Goal: Task Accomplishment & Management: Manage account settings

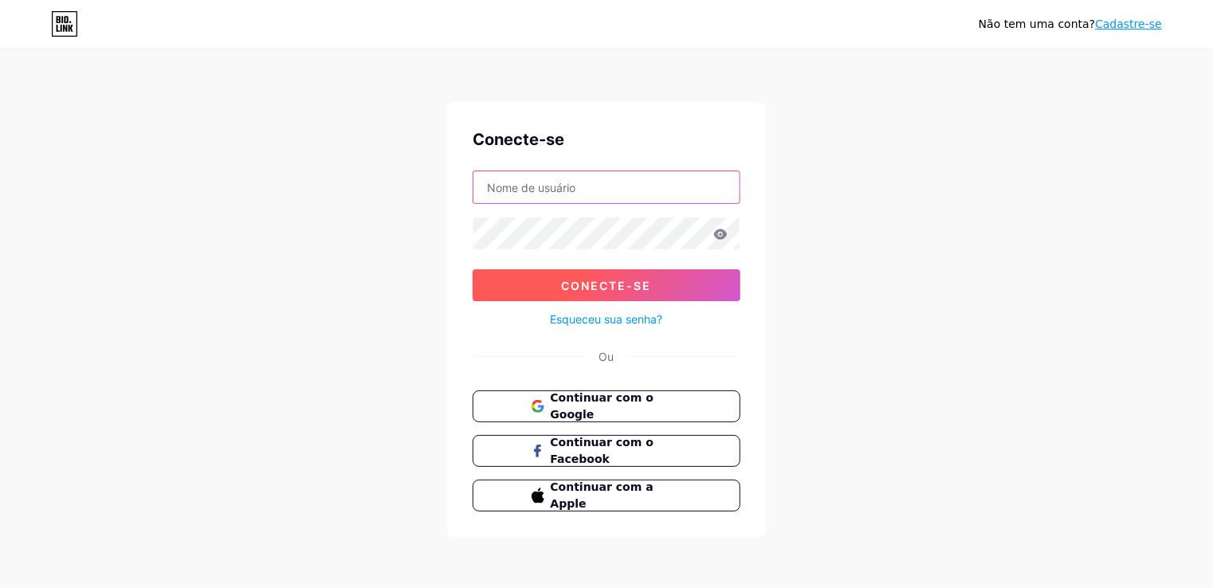
type input "[EMAIL_ADDRESS][DOMAIN_NAME]"
click at [596, 285] on font "Conecte-se" at bounding box center [607, 286] width 90 height 14
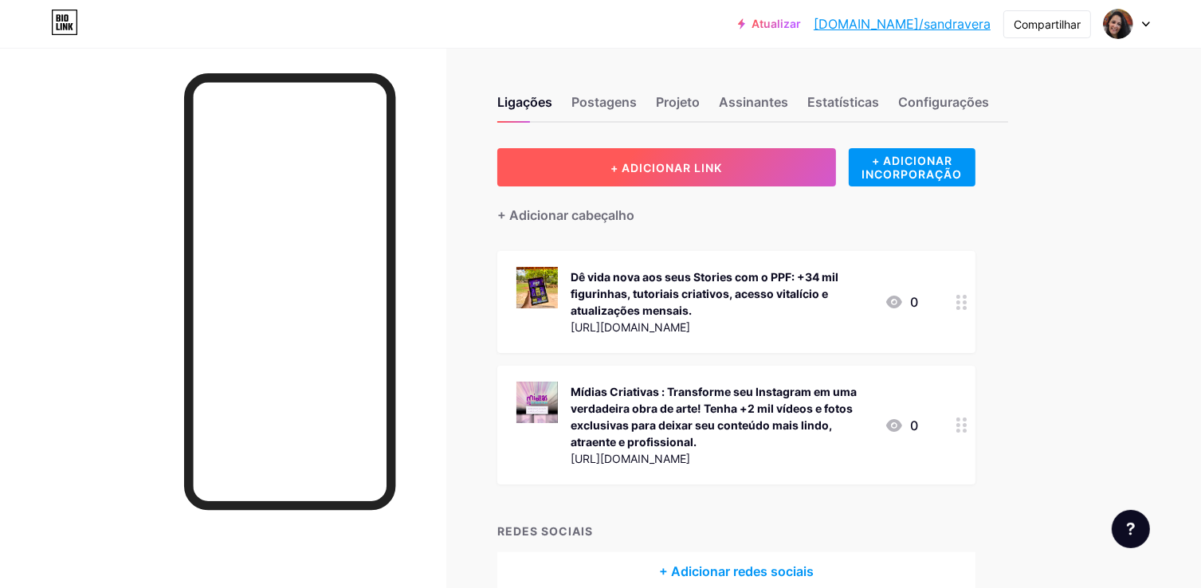
click at [694, 161] on font "+ ADICIONAR LINK" at bounding box center [667, 168] width 112 height 14
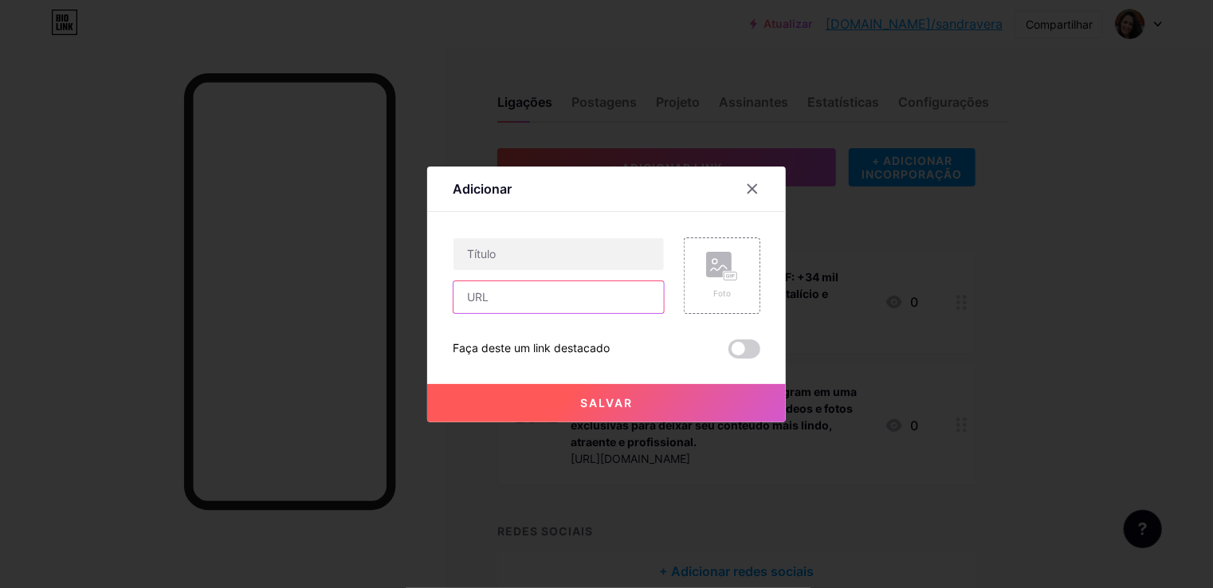
click at [466, 297] on input "text" at bounding box center [559, 297] width 210 height 32
paste input "[URL][DOMAIN_NAME]"
type input "[URL][DOMAIN_NAME]"
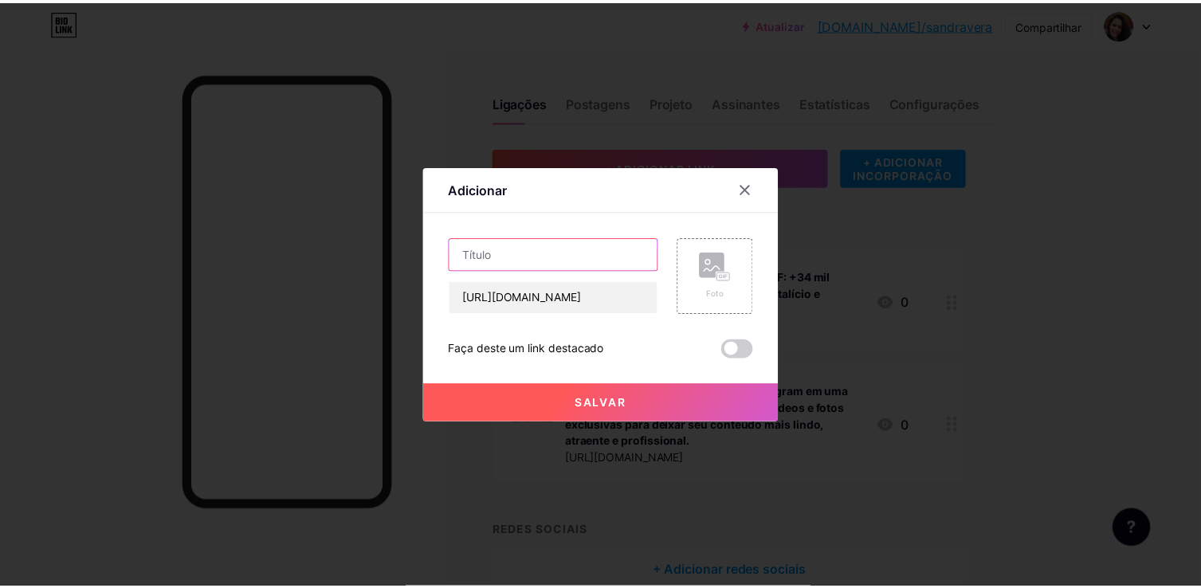
scroll to position [0, 0]
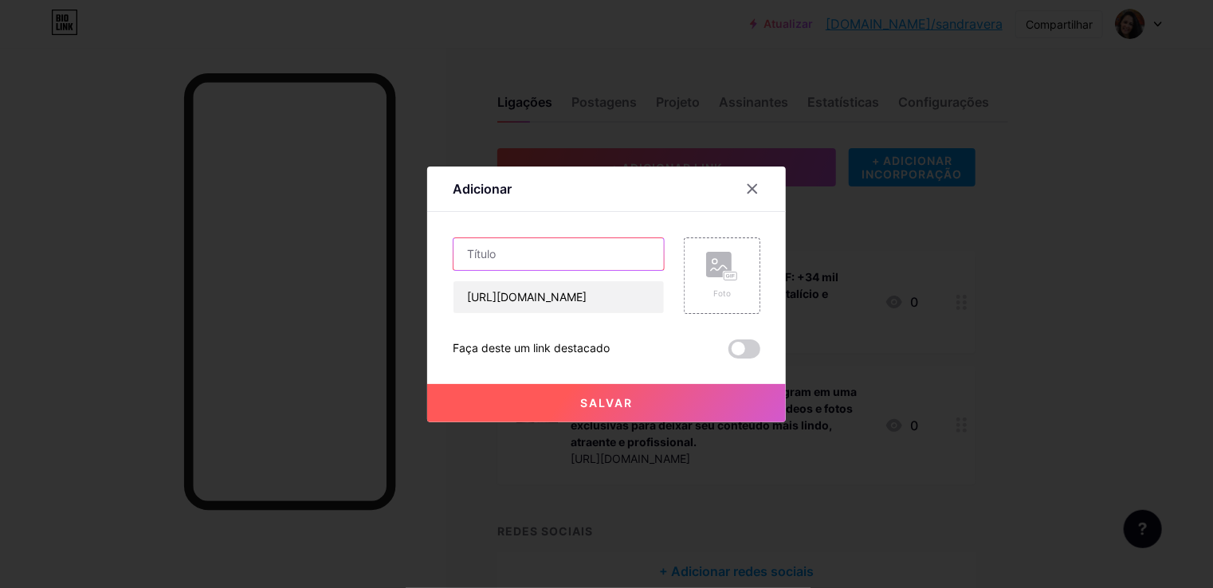
click at [559, 261] on input "text" at bounding box center [559, 254] width 210 height 32
type input "Mídias Premium"
click at [732, 275] on rect at bounding box center [731, 276] width 13 height 8
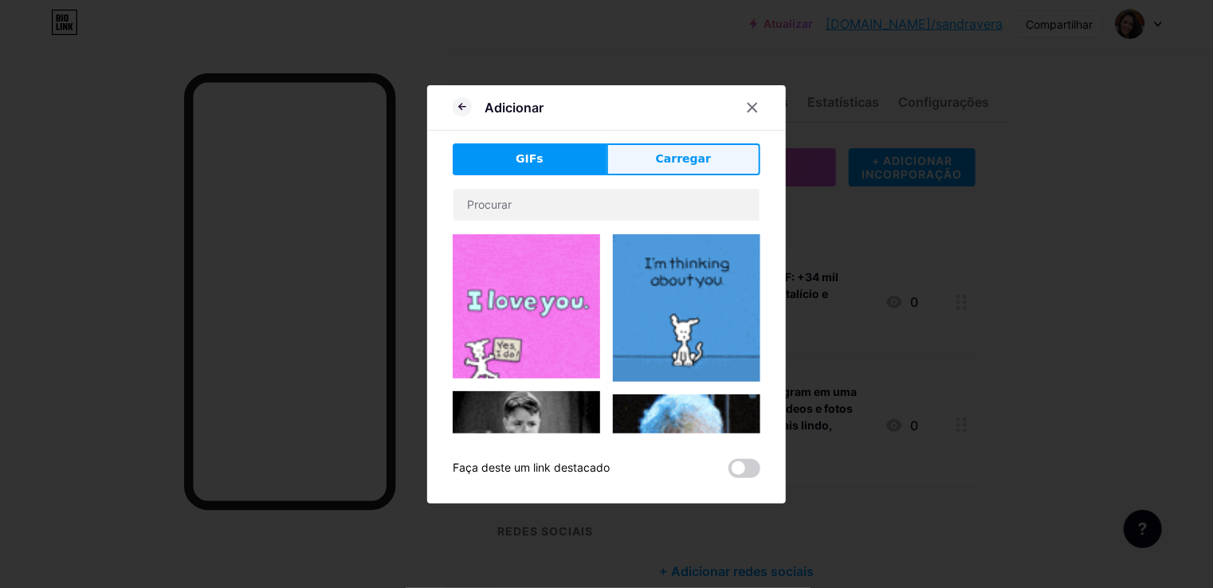
click at [687, 154] on font "Carregar" at bounding box center [683, 158] width 55 height 13
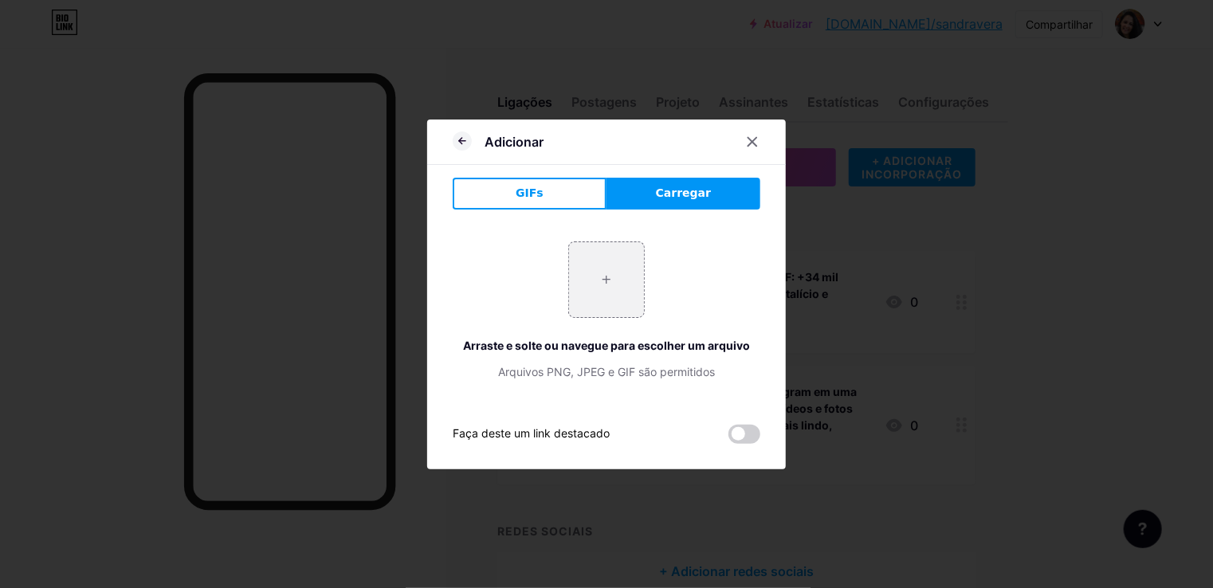
click at [679, 195] on font "Carregar" at bounding box center [683, 193] width 55 height 13
click at [754, 143] on icon at bounding box center [753, 141] width 9 height 9
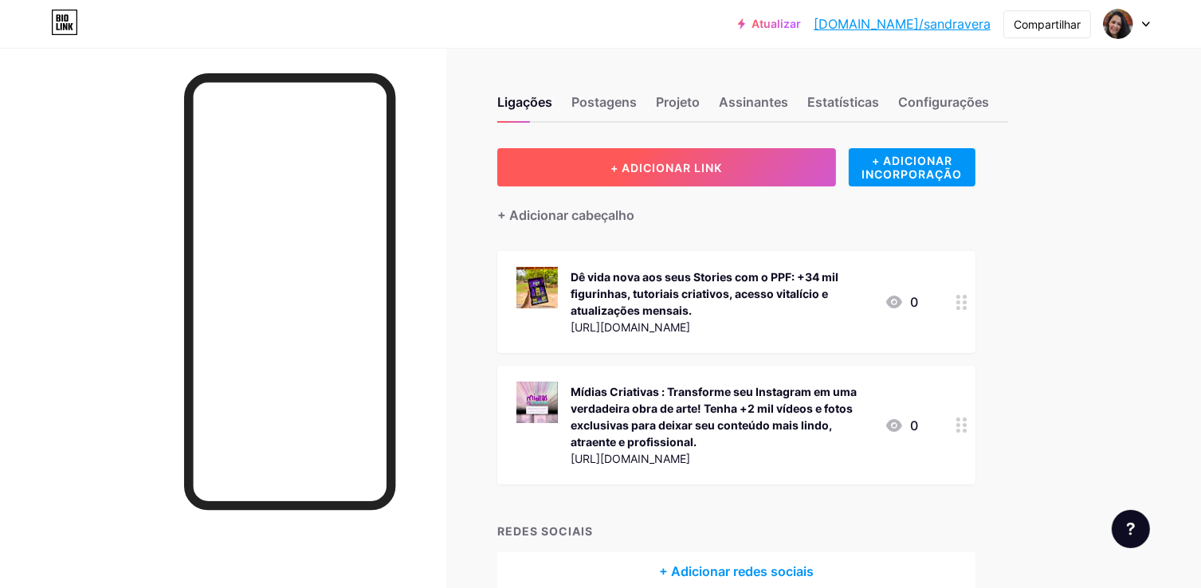
click at [686, 166] on font "+ ADICIONAR LINK" at bounding box center [667, 168] width 112 height 14
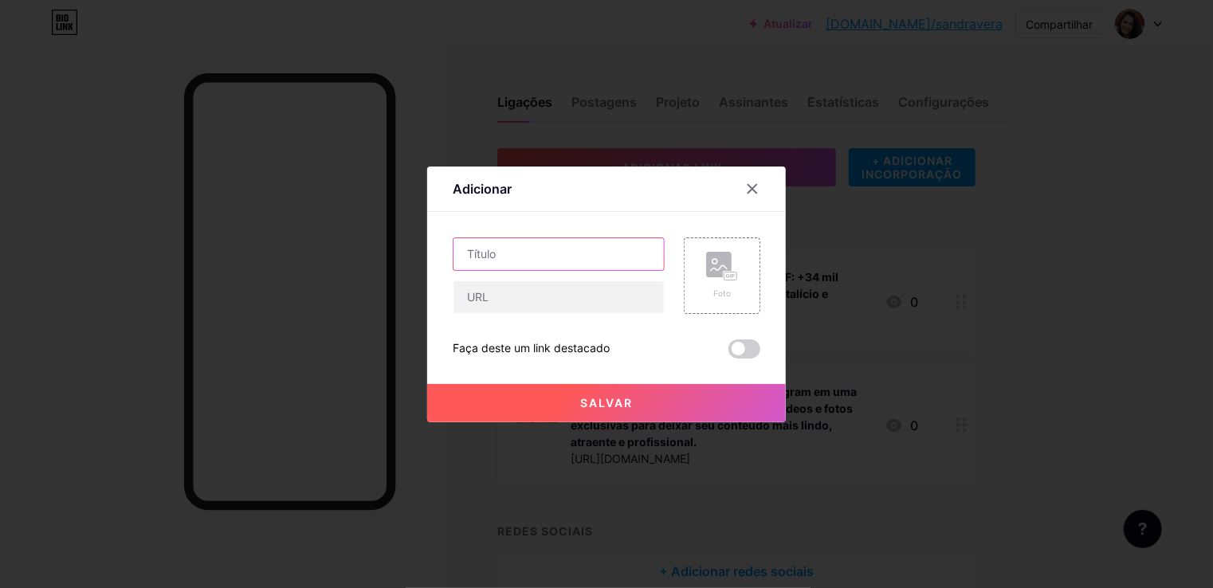
click at [509, 252] on input "text" at bounding box center [559, 254] width 210 height 32
click at [490, 297] on input "text" at bounding box center [559, 297] width 210 height 32
paste input "[URL][DOMAIN_NAME]"
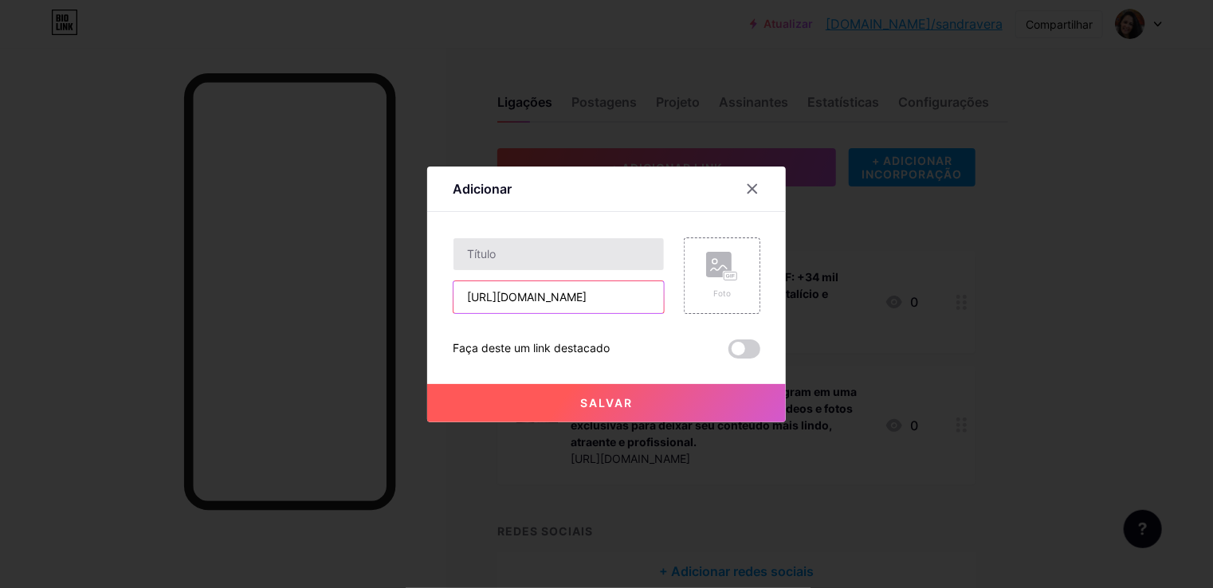
type input "[URL][DOMAIN_NAME]"
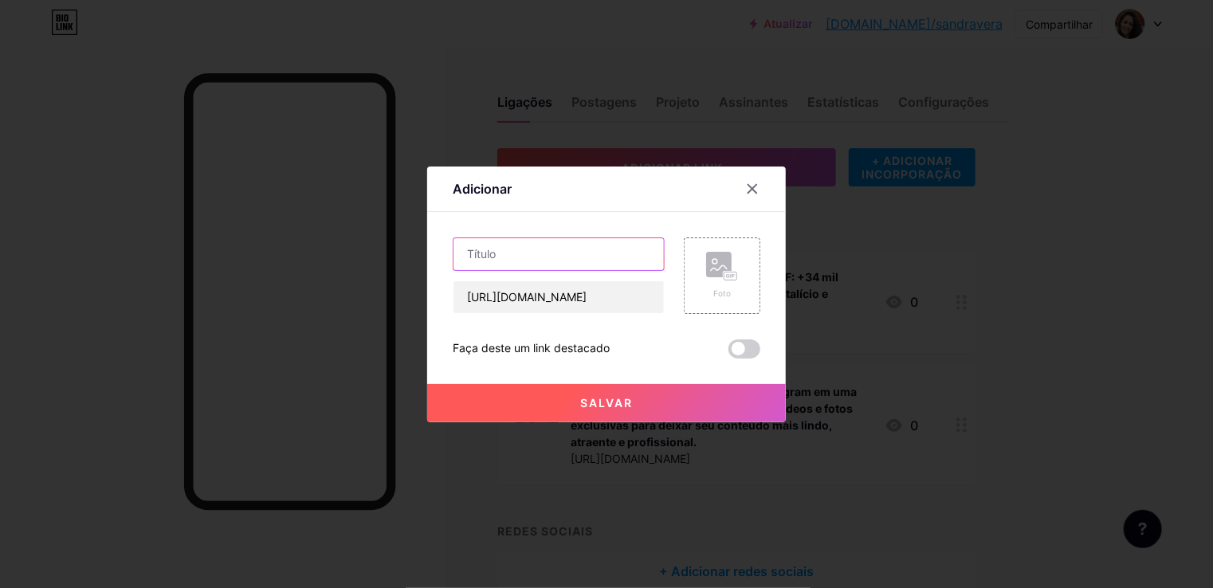
click at [520, 260] on input "text" at bounding box center [559, 254] width 210 height 32
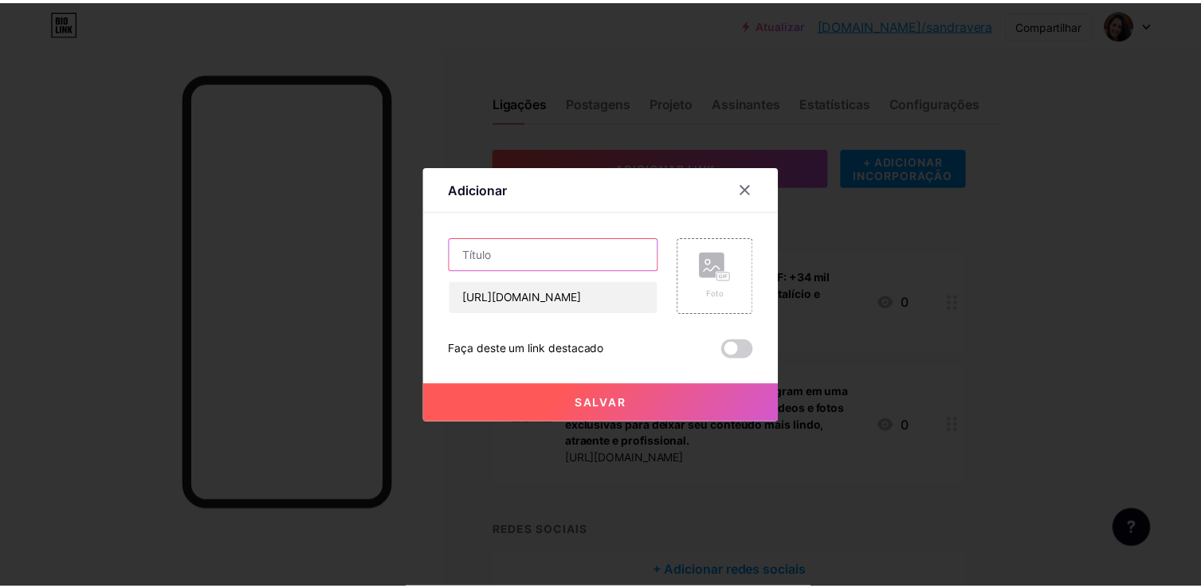
scroll to position [0, 0]
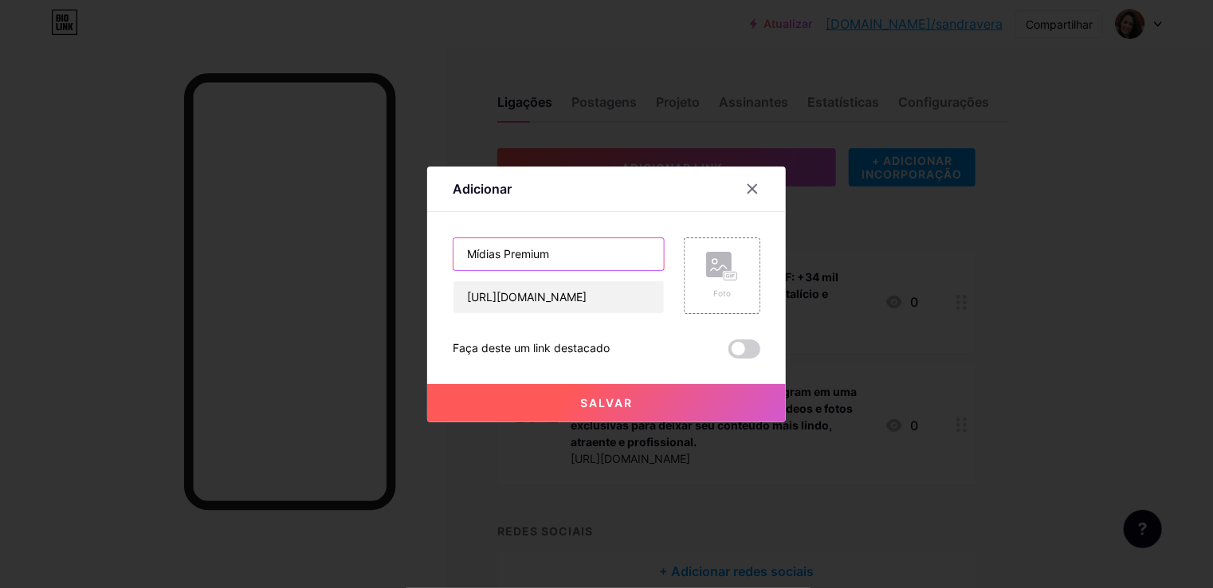
type input "Mídias Premium"
click at [617, 399] on font "Salvar" at bounding box center [606, 403] width 53 height 14
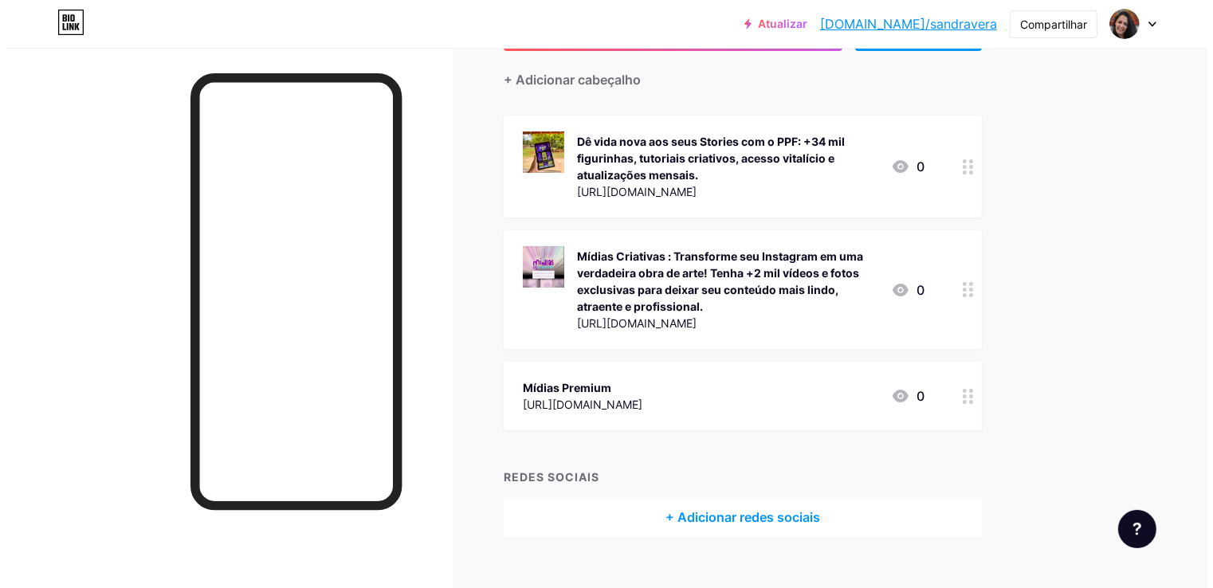
scroll to position [163, 0]
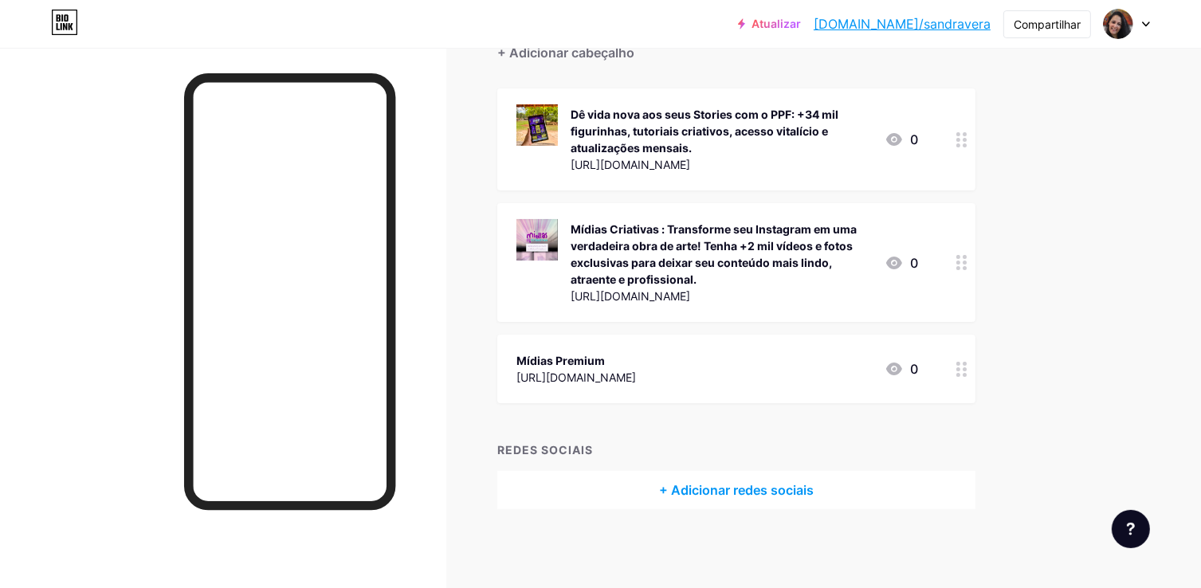
click at [588, 367] on div "Mídias Premium" at bounding box center [577, 360] width 120 height 17
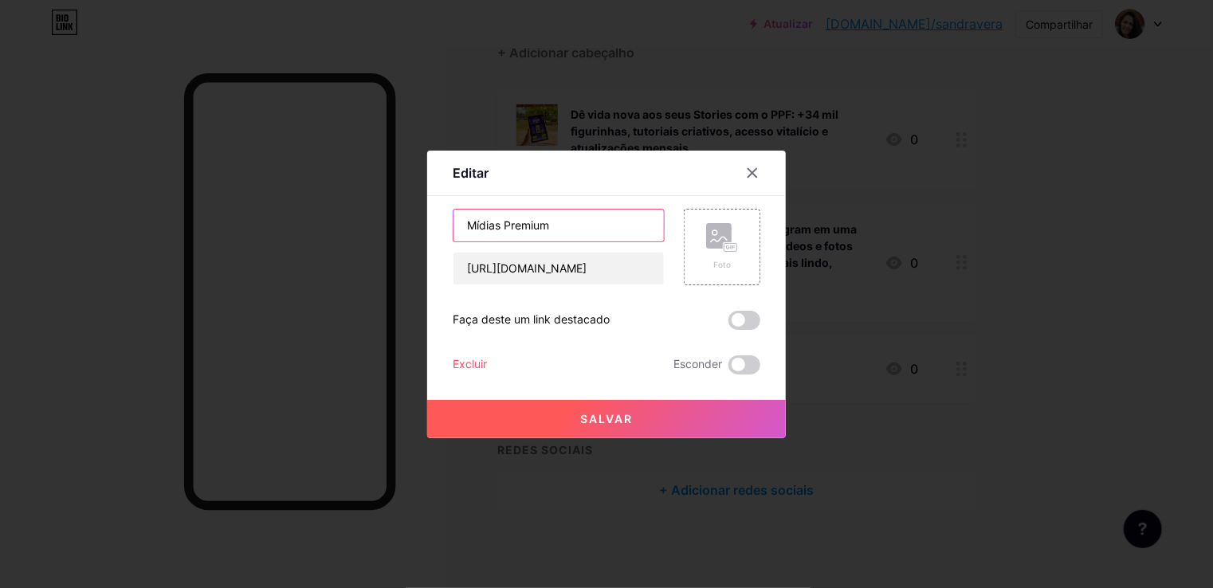
click at [553, 214] on input "Mídias Premium" at bounding box center [559, 226] width 210 height 32
paste input "Com o Canal de Fotos IA Prontas você tem fotos exclusivas, estilosas e atualiza…"
type input "Mídias Premium :Com o Canal de Fotos IA Prontas você tem fotos exclusivas, esti…"
click at [596, 414] on font "Salvar" at bounding box center [606, 419] width 53 height 14
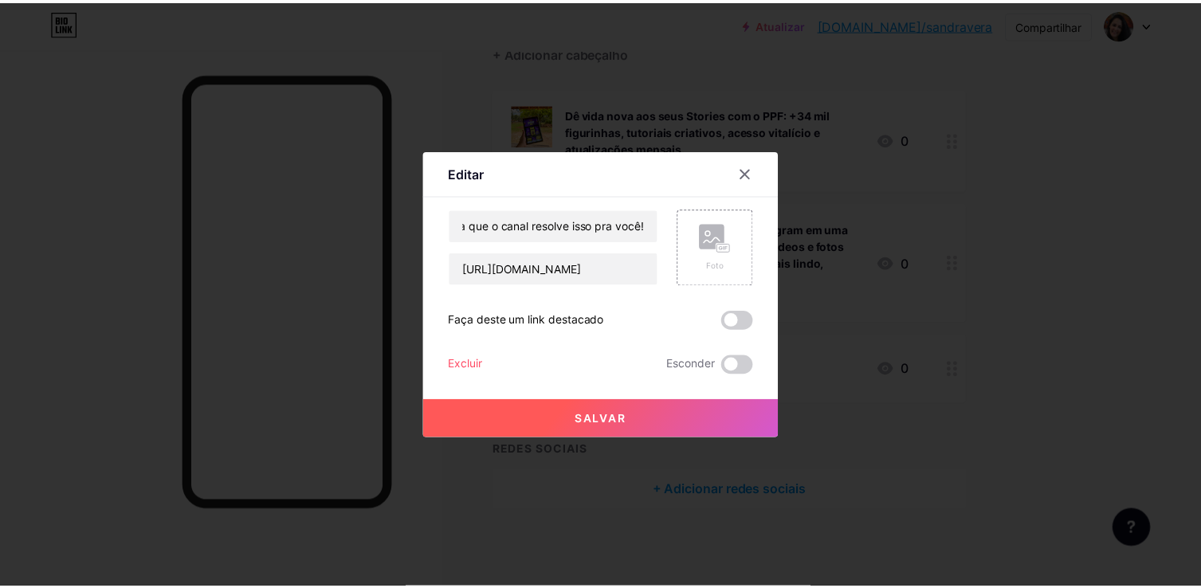
scroll to position [0, 0]
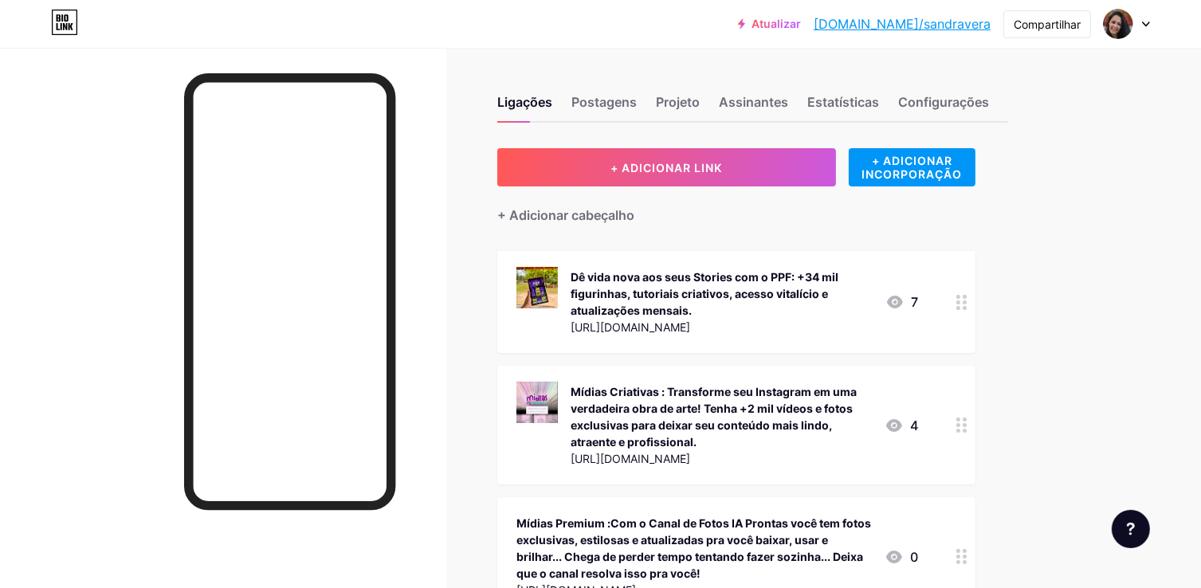
click at [1087, 394] on div "Atualizar bio.link/sandra... bio.link/sandravera Compartilhar Trocar de conta S…" at bounding box center [600, 401] width 1201 height 802
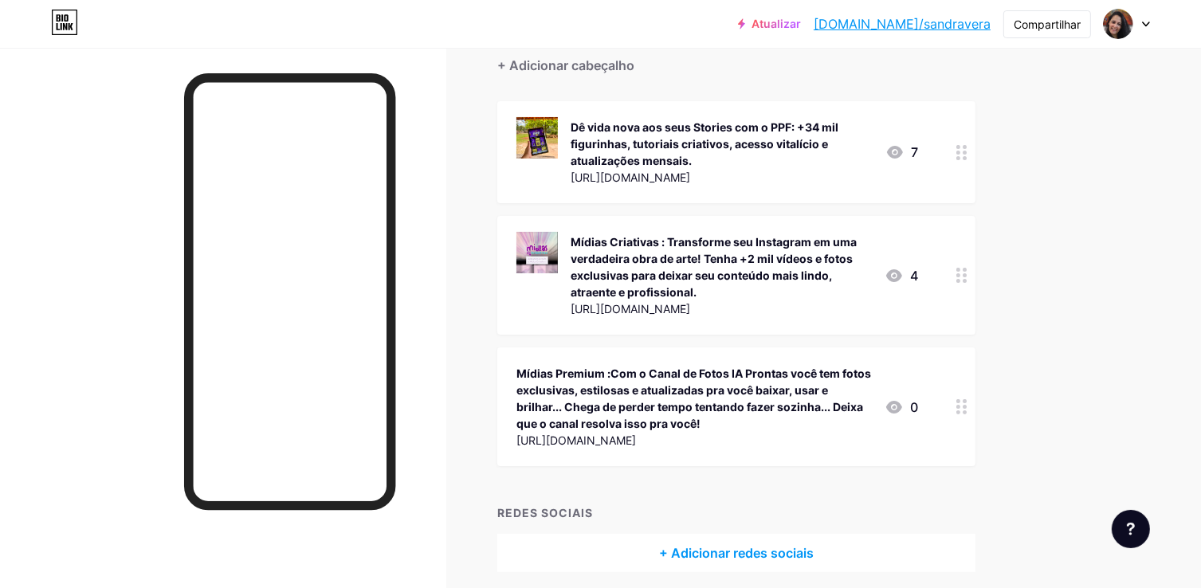
scroll to position [159, 0]
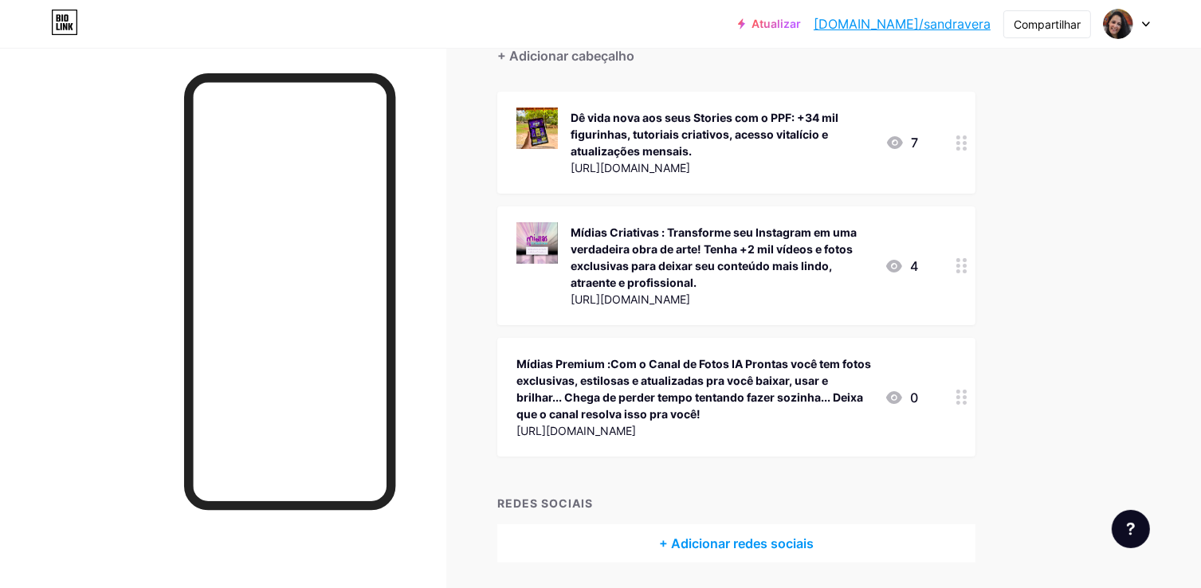
click at [666, 393] on font "Mídias Premium :Com o Canal de Fotos IA Prontas você tem fotos exclusivas, esti…" at bounding box center [694, 389] width 355 height 64
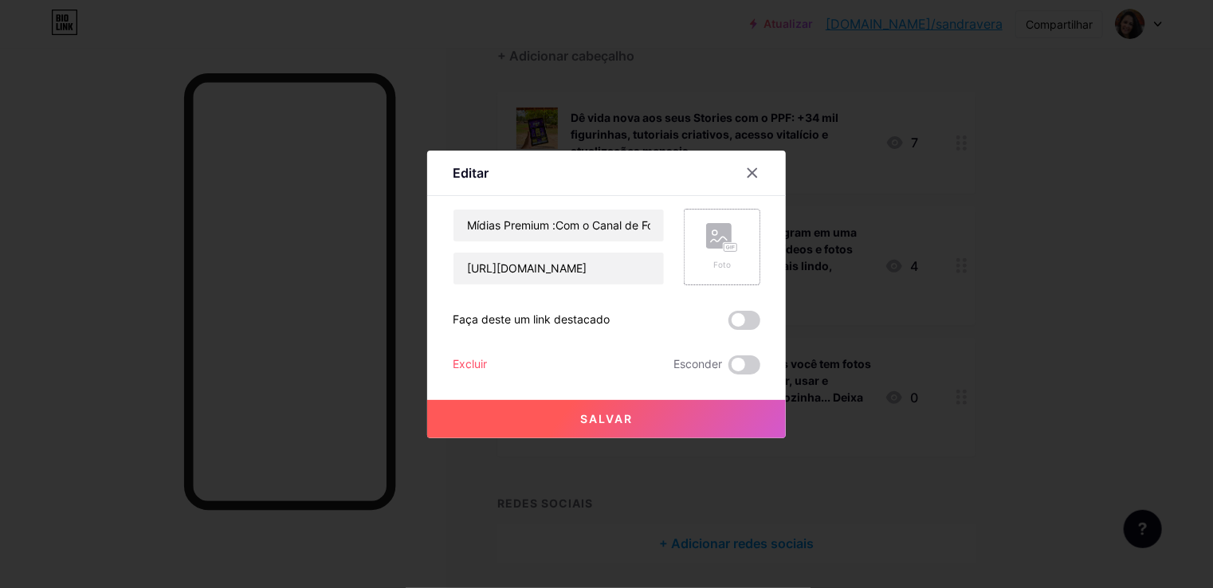
click at [739, 246] on div "Foto" at bounding box center [722, 247] width 77 height 77
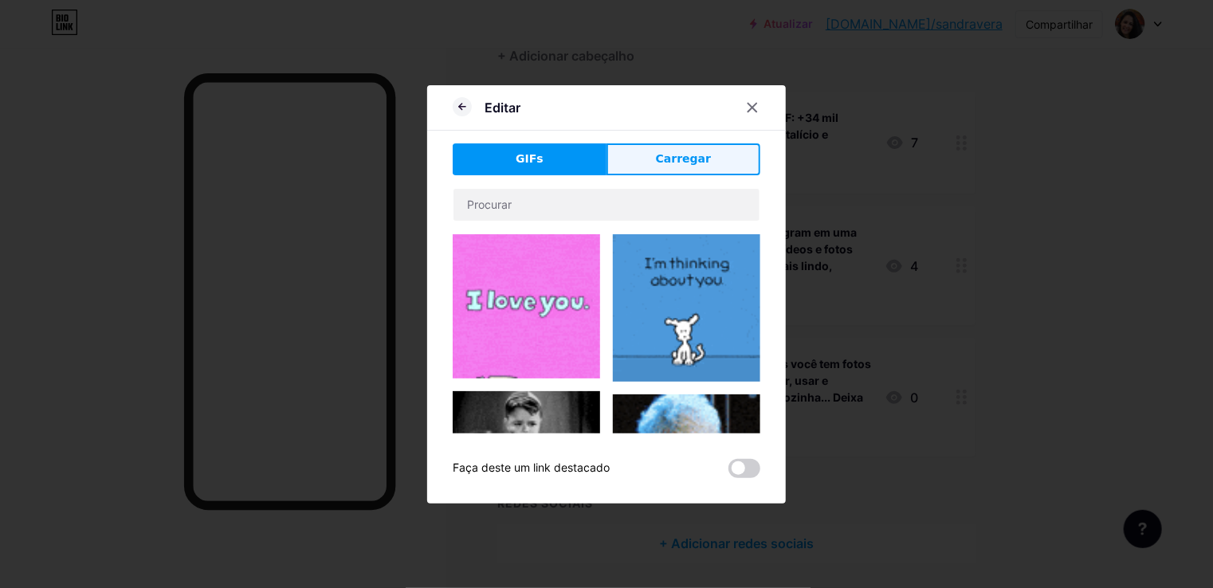
click at [675, 153] on font "Carregar" at bounding box center [683, 158] width 55 height 13
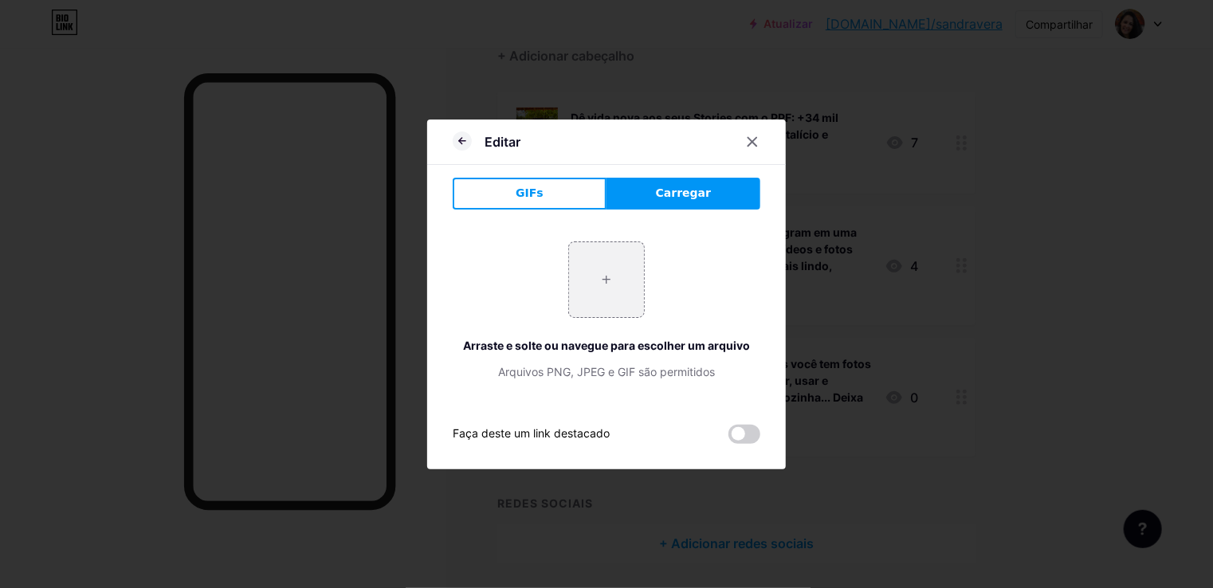
click at [679, 192] on font "Carregar" at bounding box center [683, 193] width 55 height 13
click at [600, 275] on input "file" at bounding box center [606, 279] width 75 height 75
type input "C:\fakepath\5048702214016708136.jpg"
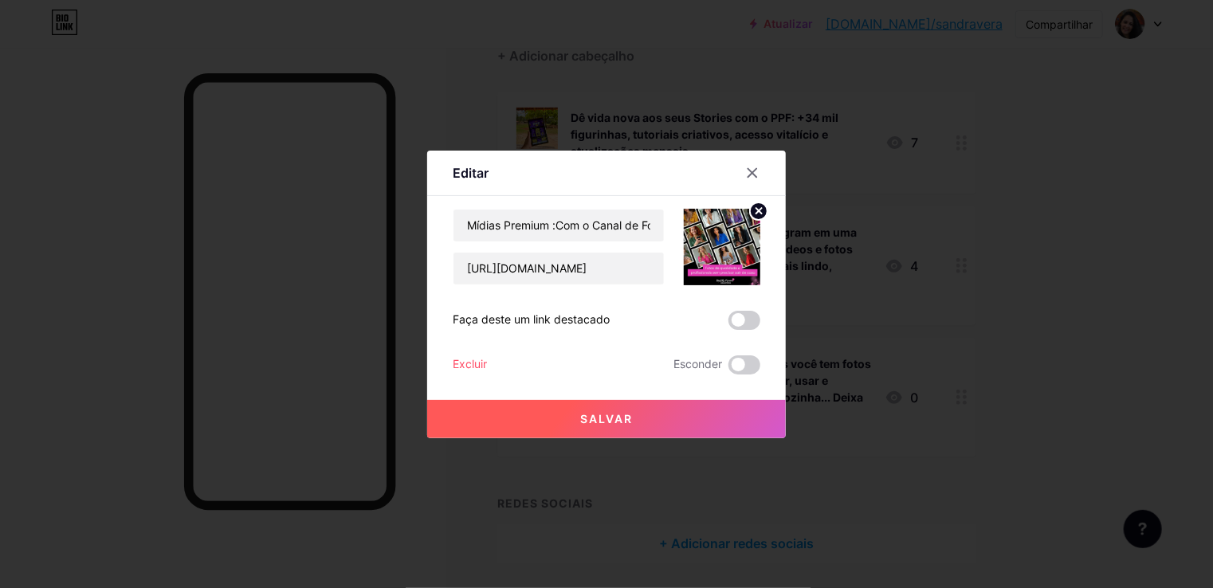
click at [595, 415] on font "Salvar" at bounding box center [606, 419] width 53 height 14
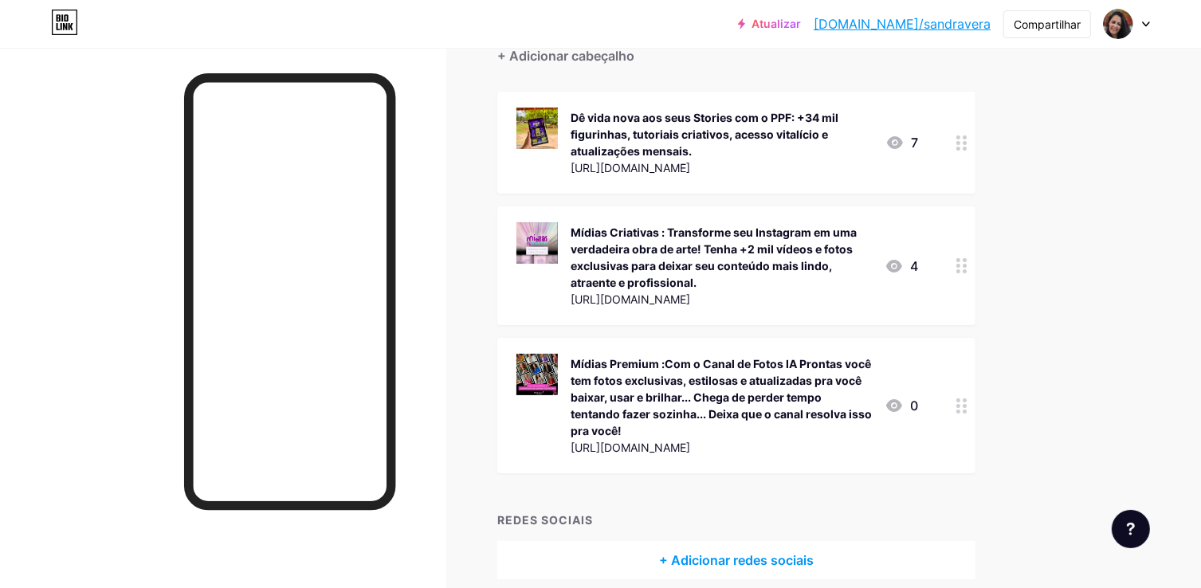
click at [423, 253] on div at bounding box center [223, 342] width 446 height 588
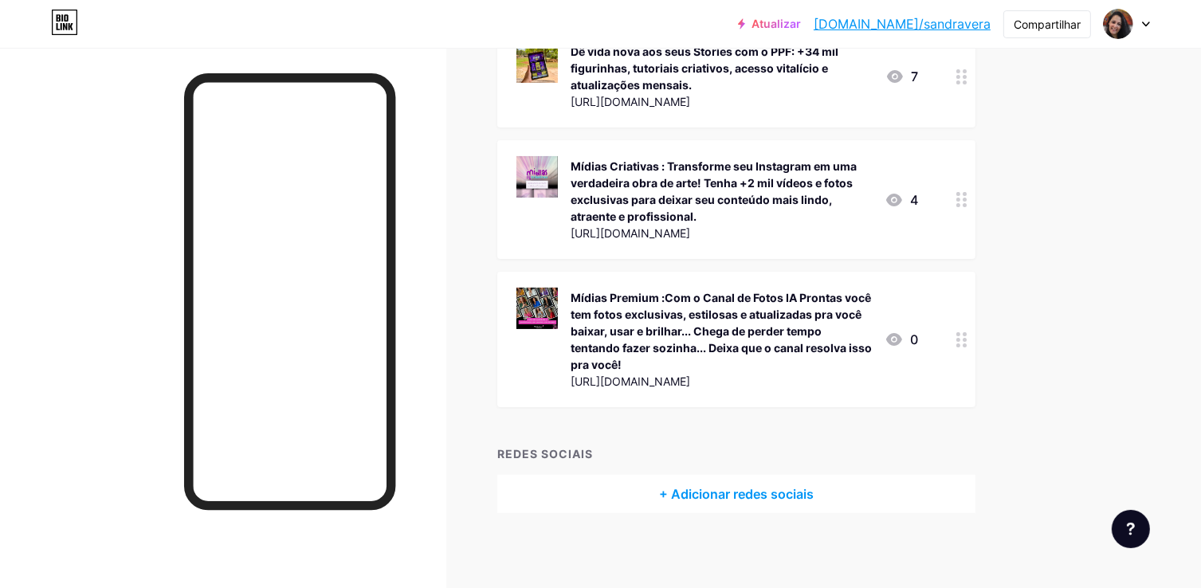
scroll to position [230, 0]
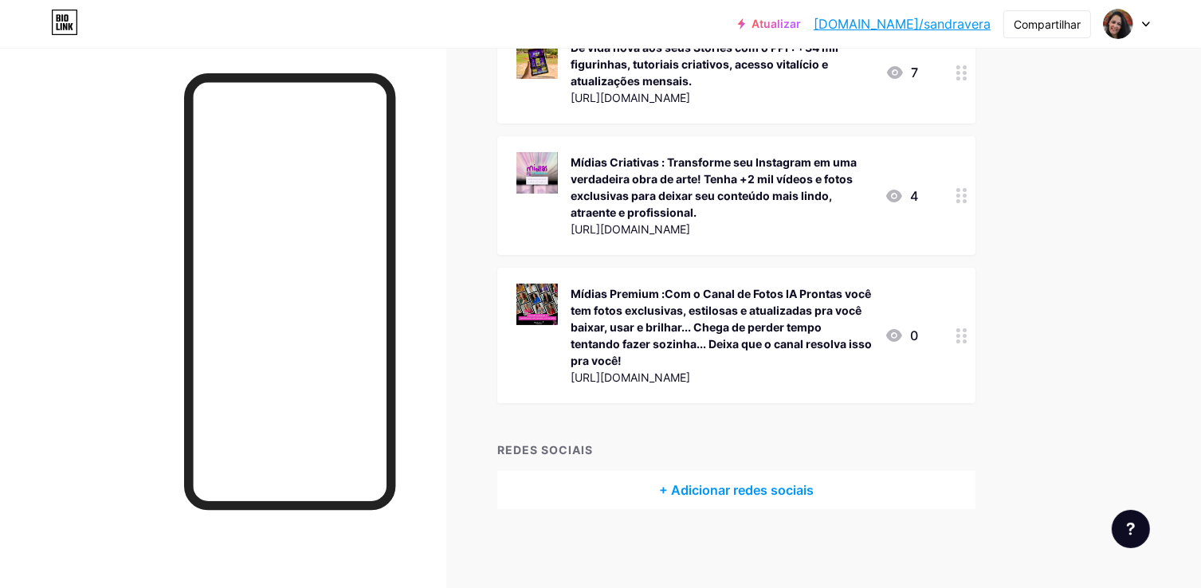
click at [1143, 24] on icon at bounding box center [1146, 25] width 8 height 6
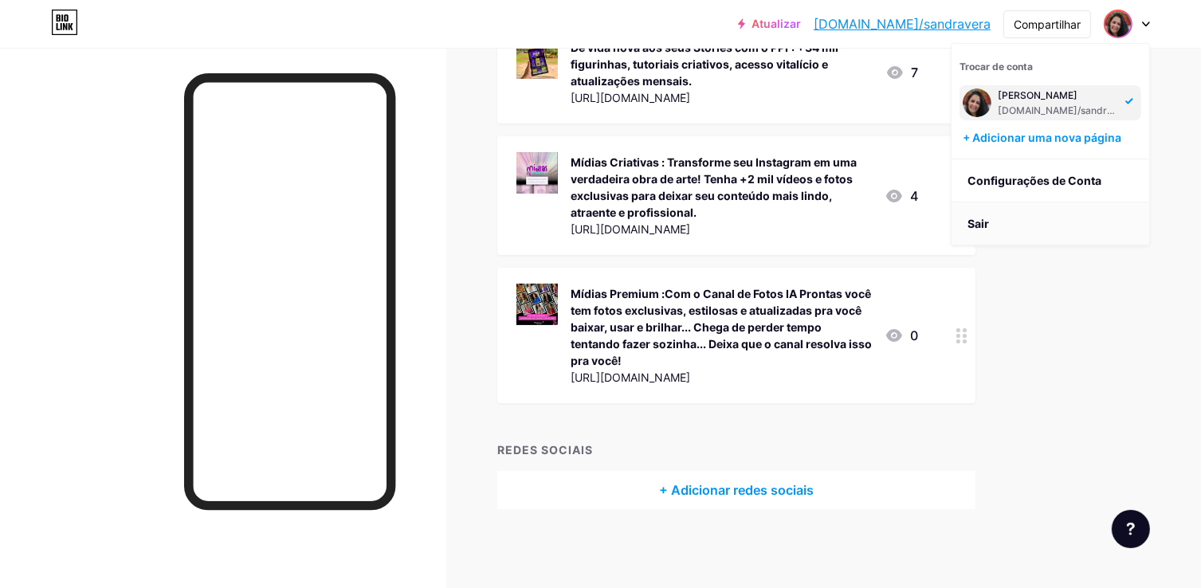
click at [976, 222] on font "Sair" at bounding box center [979, 224] width 22 height 14
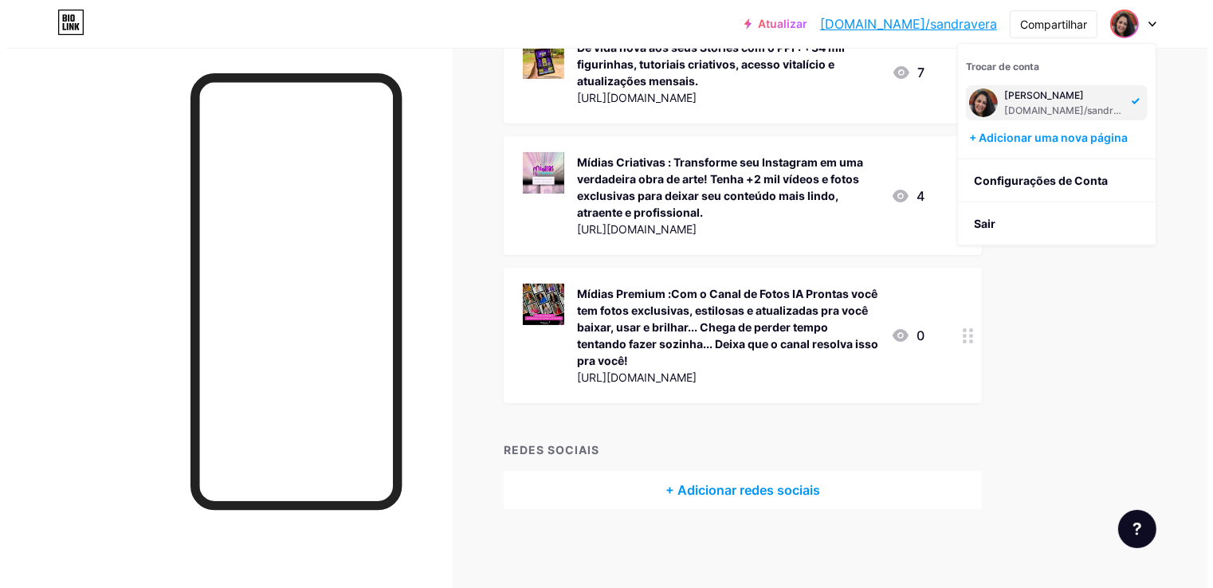
scroll to position [0, 0]
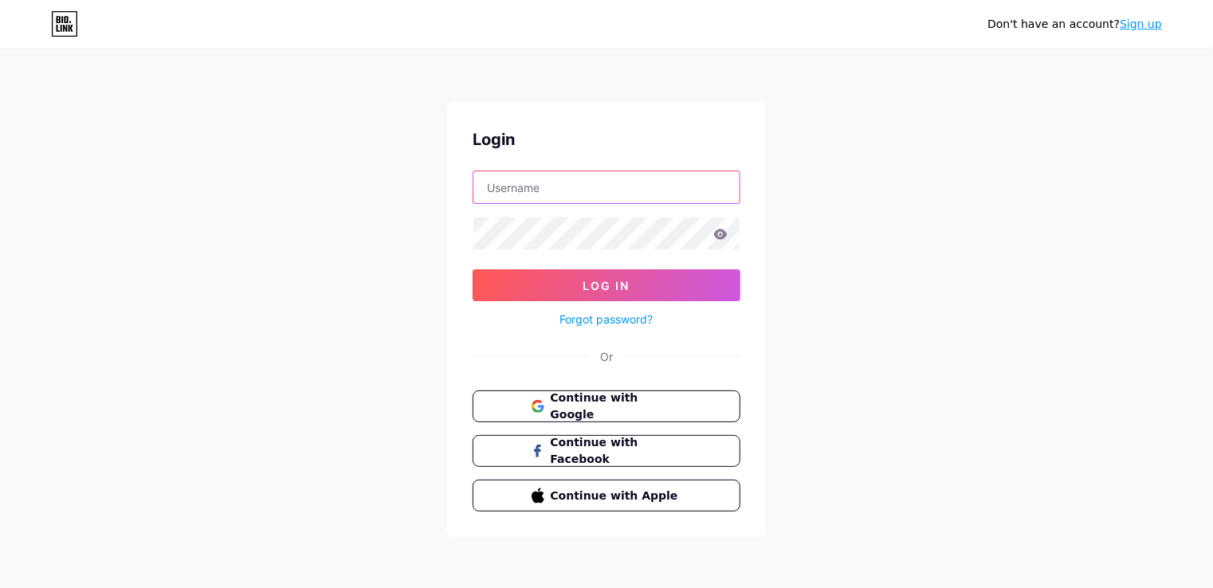
type input "[EMAIL_ADDRESS][DOMAIN_NAME]"
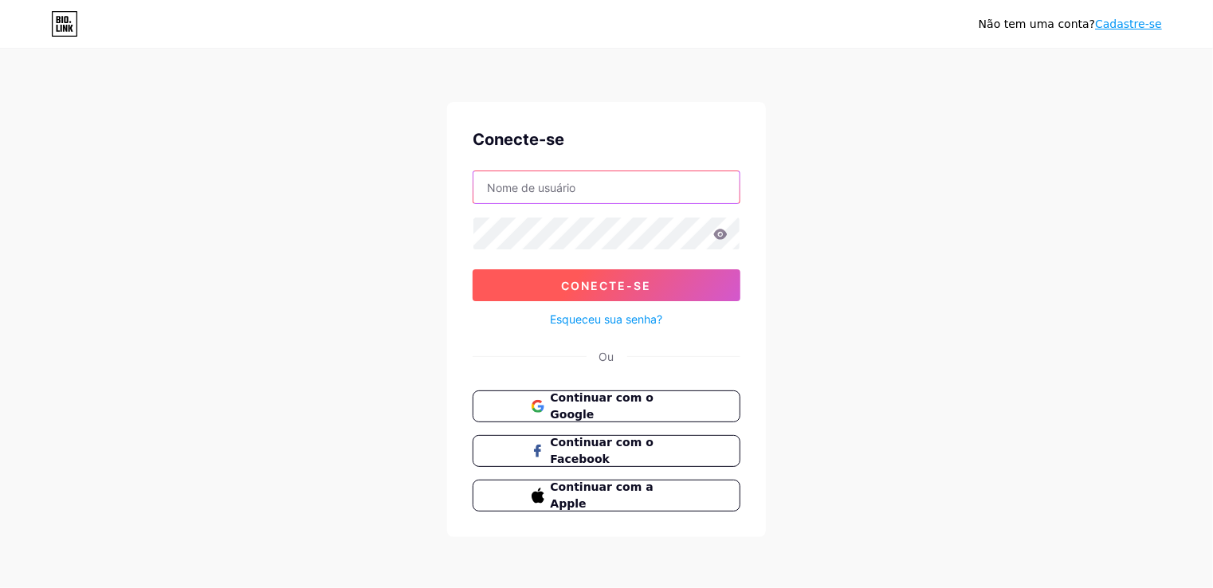
type input "[EMAIL_ADDRESS][DOMAIN_NAME]"
click at [580, 281] on font "Conecte-se" at bounding box center [607, 286] width 90 height 14
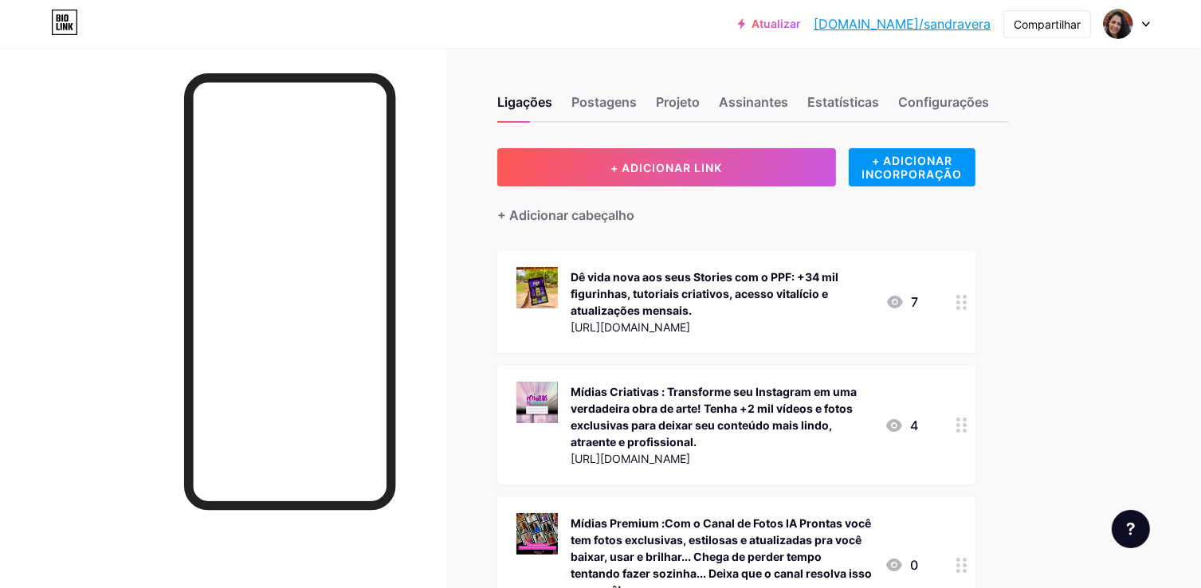
click at [1137, 193] on div "Atualizar [DOMAIN_NAME]/sandra... [DOMAIN_NAME]/sandravera Compartilhar Trocar …" at bounding box center [600, 409] width 1201 height 819
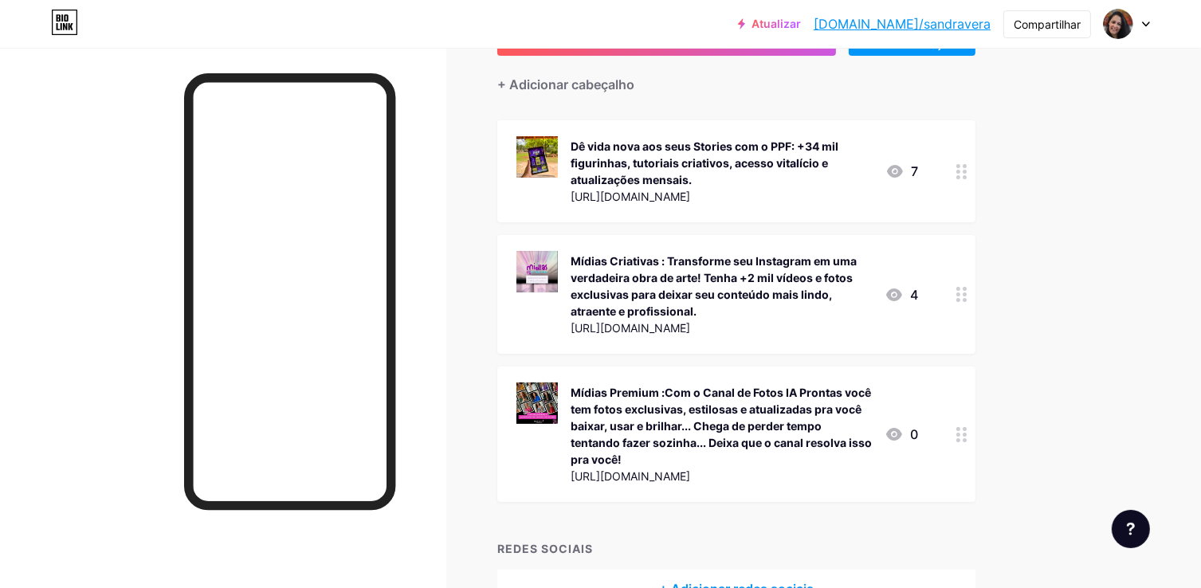
scroll to position [159, 0]
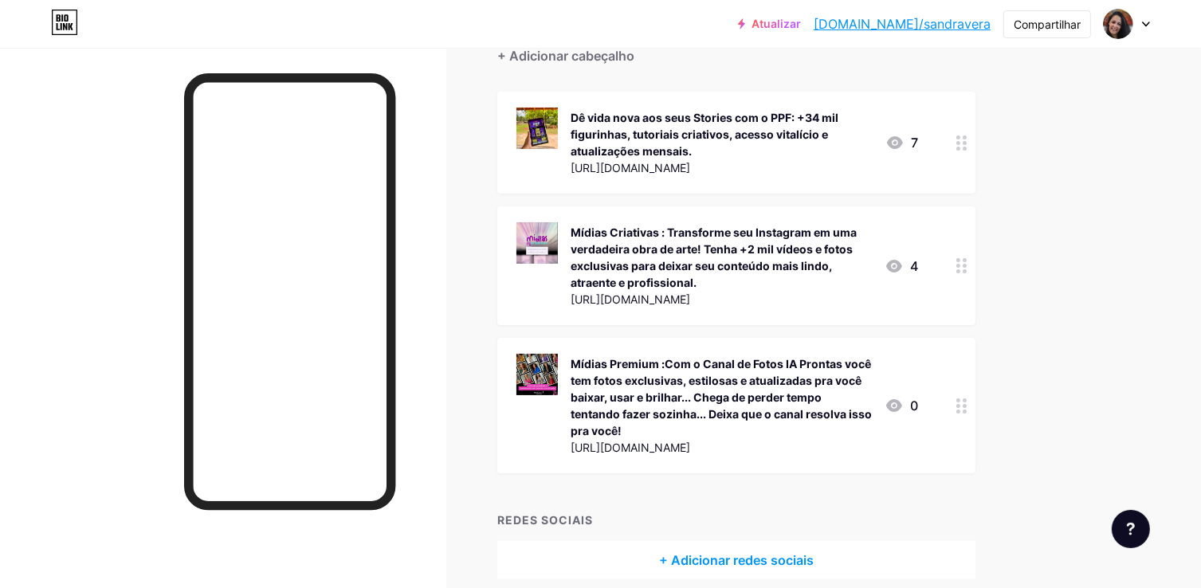
click at [685, 391] on font "Mídias Premium :Com o Canal de Fotos IA Prontas você tem fotos exclusivas, esti…" at bounding box center [721, 397] width 301 height 81
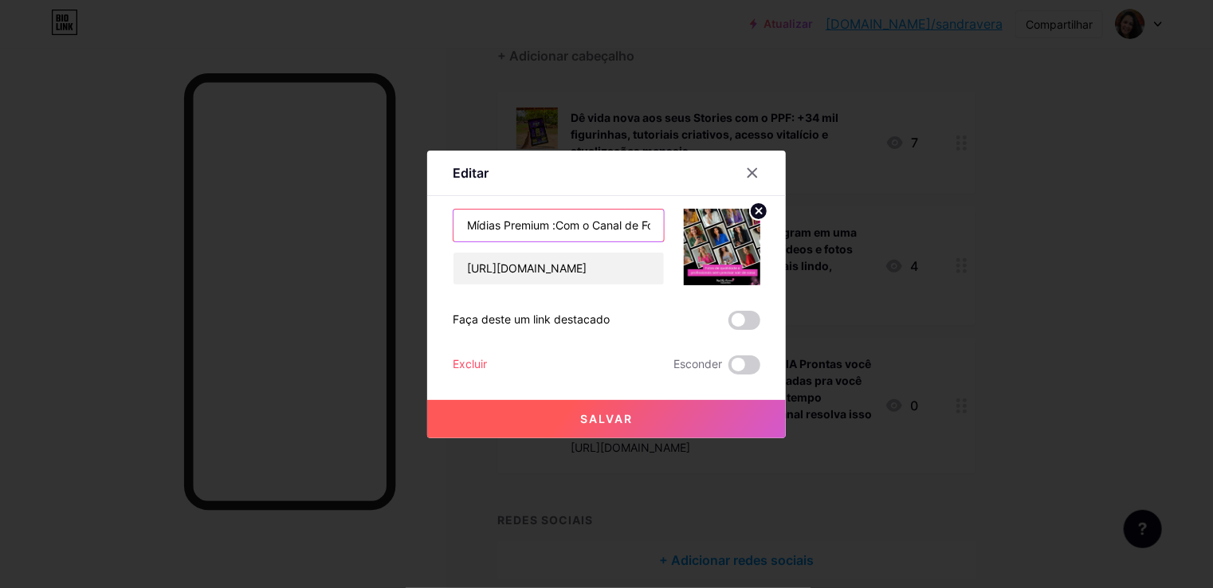
click at [559, 220] on input "Mídias Premium :Com o Canal de Fotos IA Prontas você tem fotos exclusivas, esti…" at bounding box center [559, 226] width 210 height 32
type input "Mídias Premium : Com o Canal de Fotos IA Prontas você tem fotos exclusivas, est…"
click at [614, 415] on font "Salvar" at bounding box center [606, 419] width 53 height 14
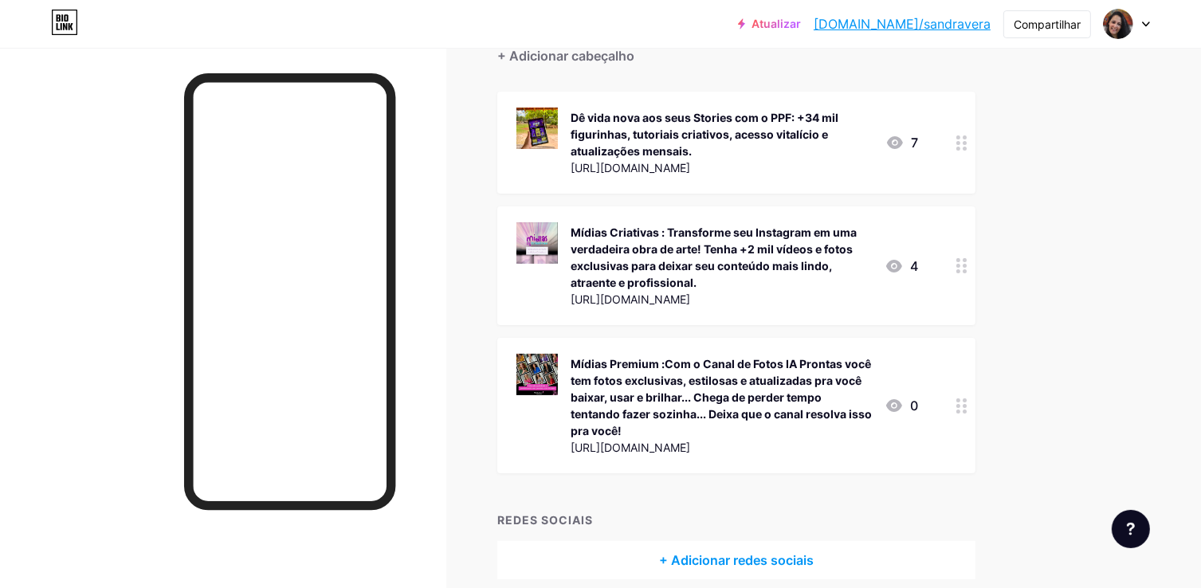
click at [664, 387] on div "Mídias Premium :Com o Canal de Fotos IA Prontas você tem fotos exclusivas, esti…" at bounding box center [721, 398] width 301 height 84
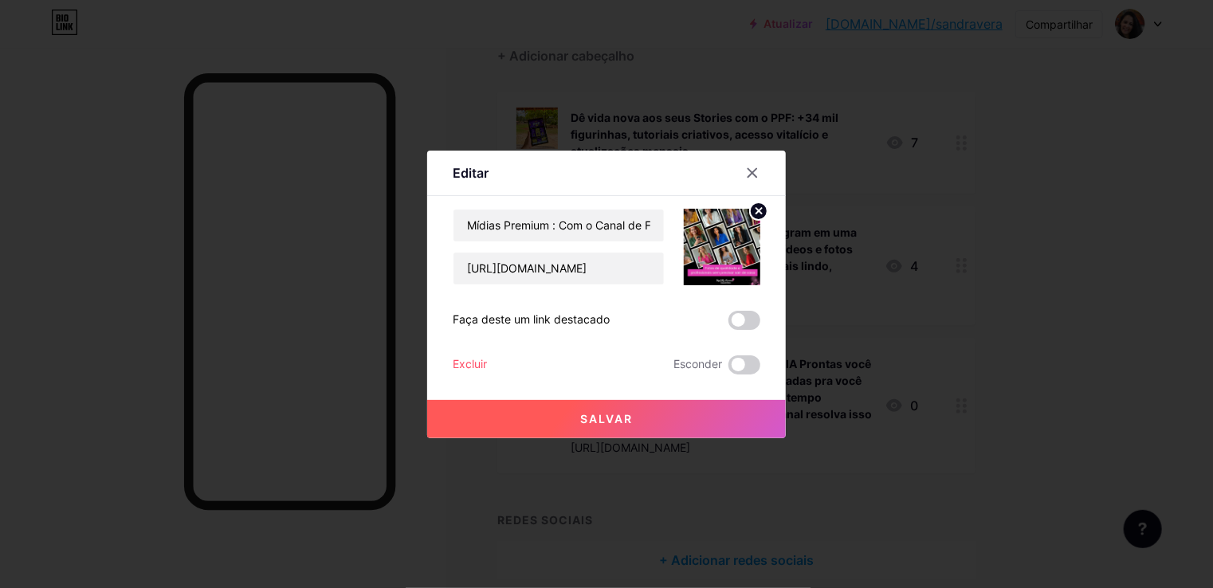
click at [599, 412] on font "Salvar" at bounding box center [606, 419] width 53 height 14
